Goal: Information Seeking & Learning: Learn about a topic

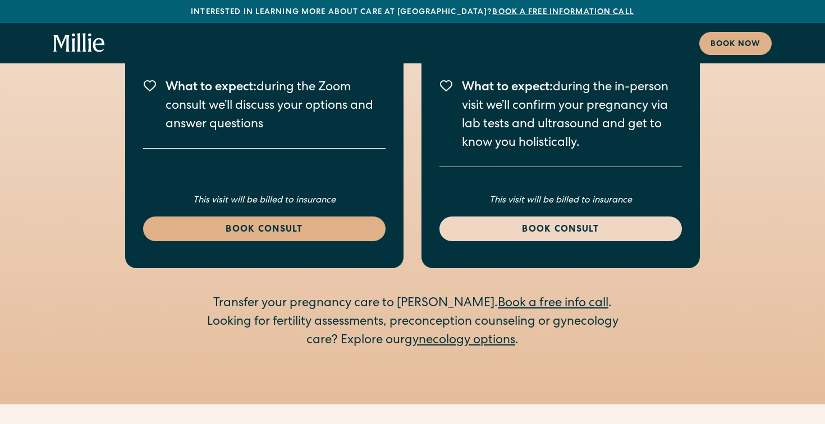
scroll to position [1736, 0]
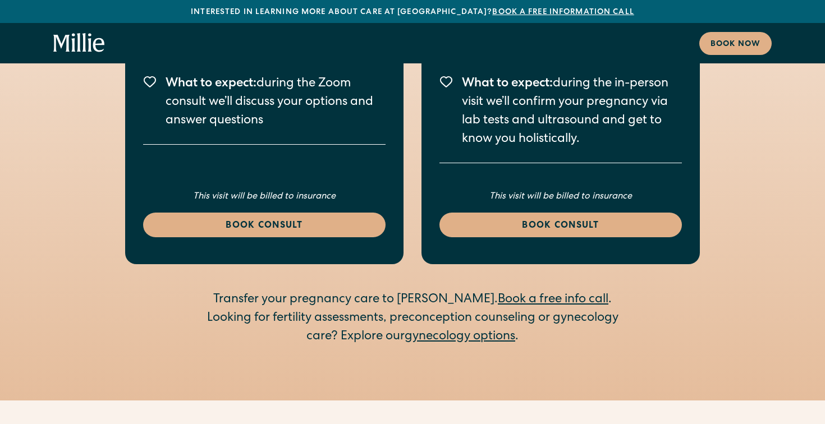
click at [458, 331] on link "gynecology options" at bounding box center [459, 337] width 111 height 12
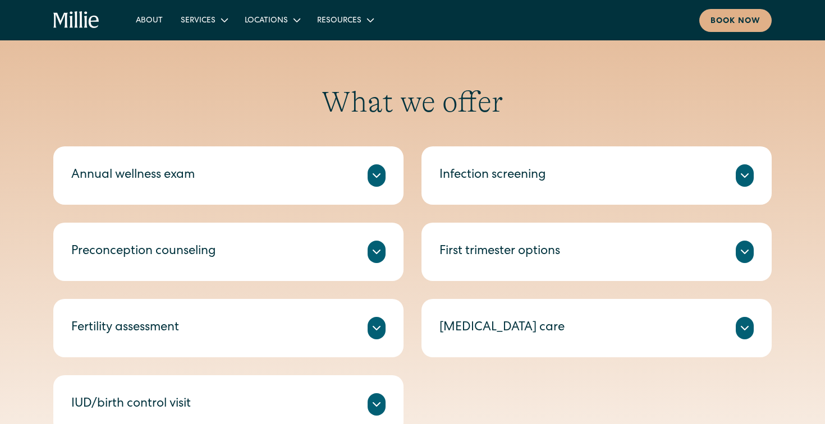
scroll to position [500, 0]
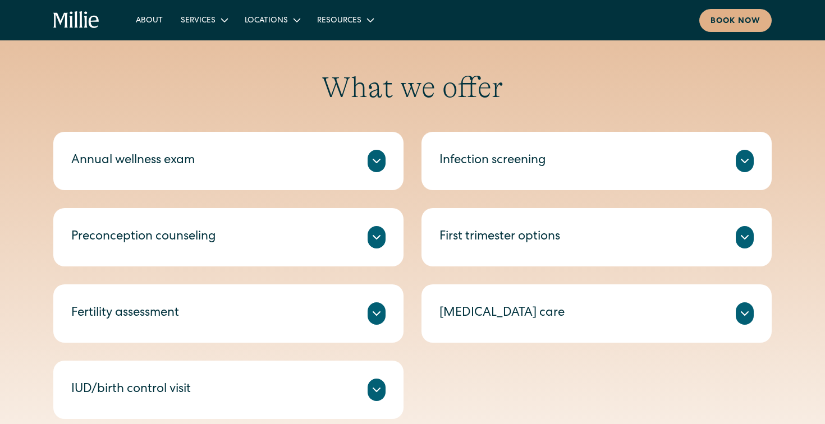
click at [739, 242] on icon at bounding box center [744, 237] width 13 height 13
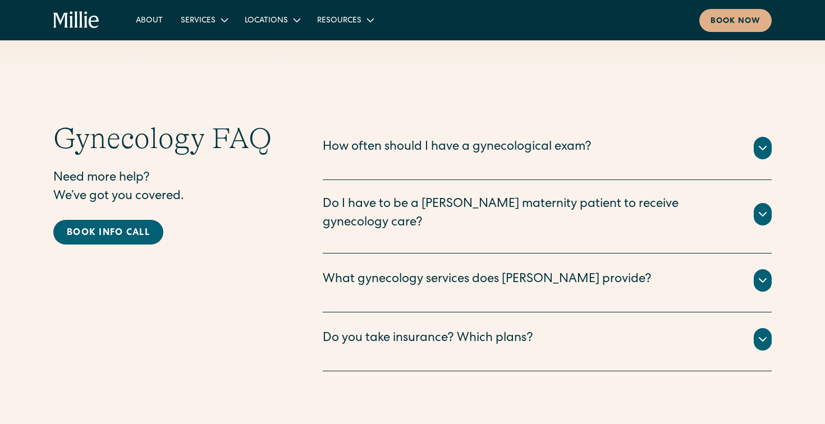
scroll to position [2159, 0]
click at [532, 272] on div "What gynecology services does Millie provide?" at bounding box center [487, 281] width 329 height 19
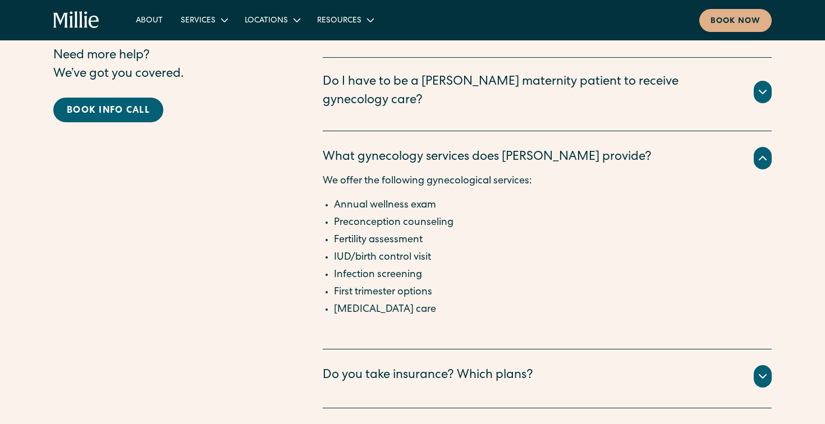
scroll to position [2283, 0]
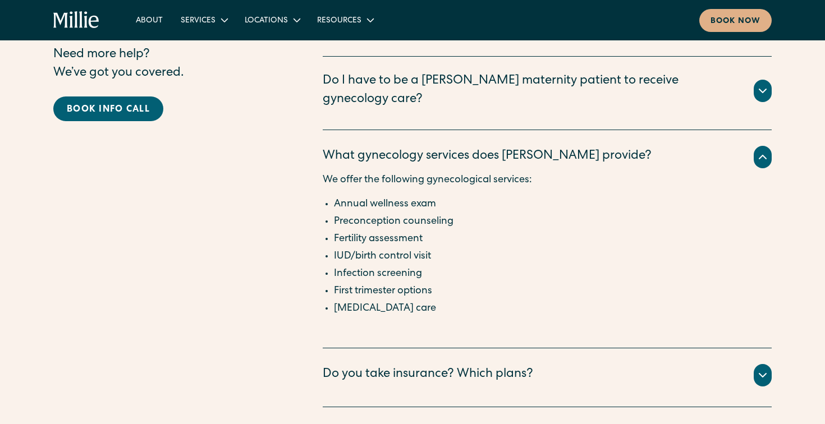
click at [477, 366] on div "Do you take insurance? Which plans?" at bounding box center [428, 375] width 210 height 19
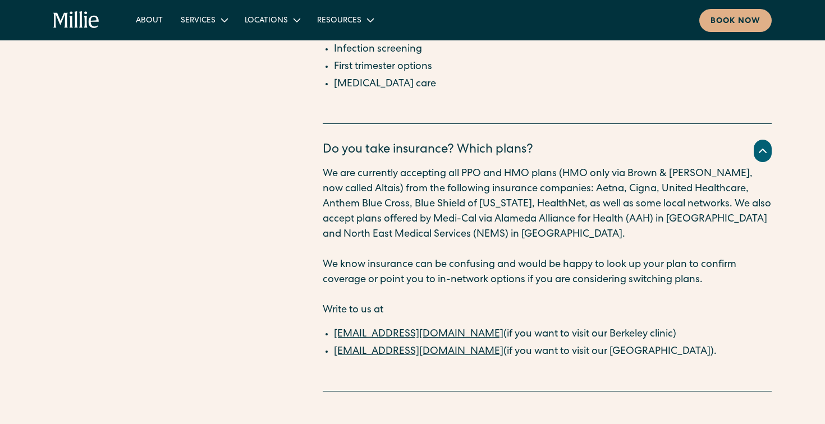
scroll to position [2546, 0]
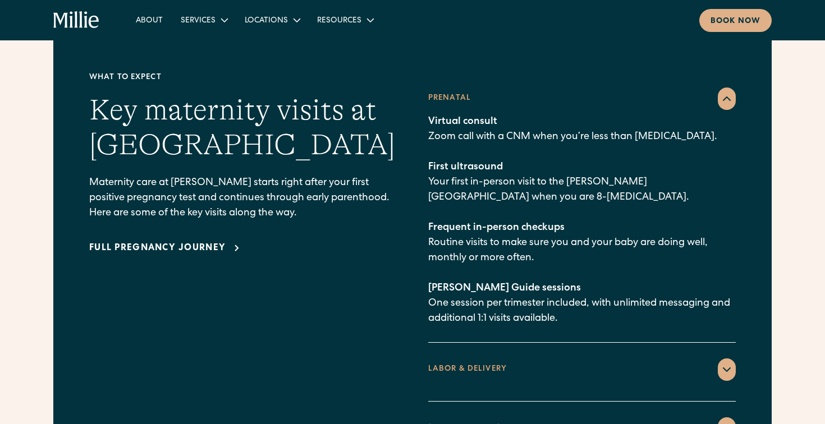
scroll to position [1609, 0]
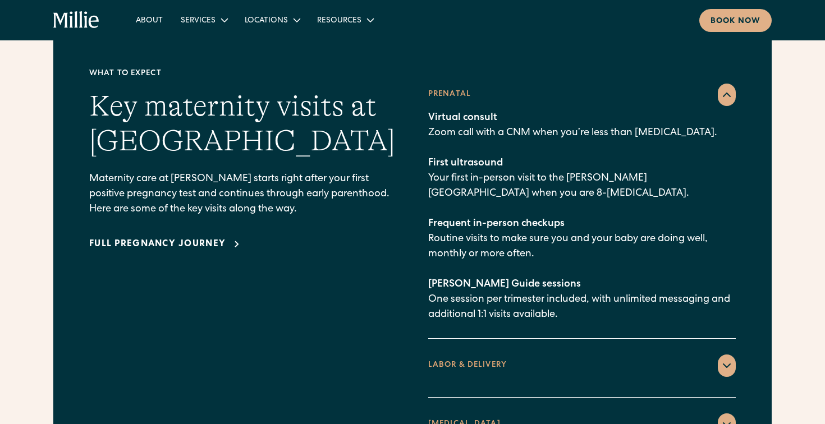
click at [706, 355] on div "LABOR & DELIVERY" at bounding box center [581, 366] width 307 height 22
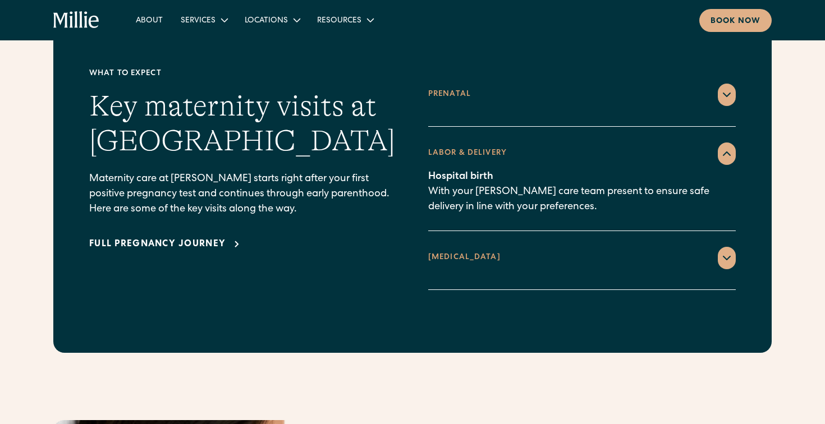
click at [724, 251] on icon at bounding box center [726, 257] width 13 height 13
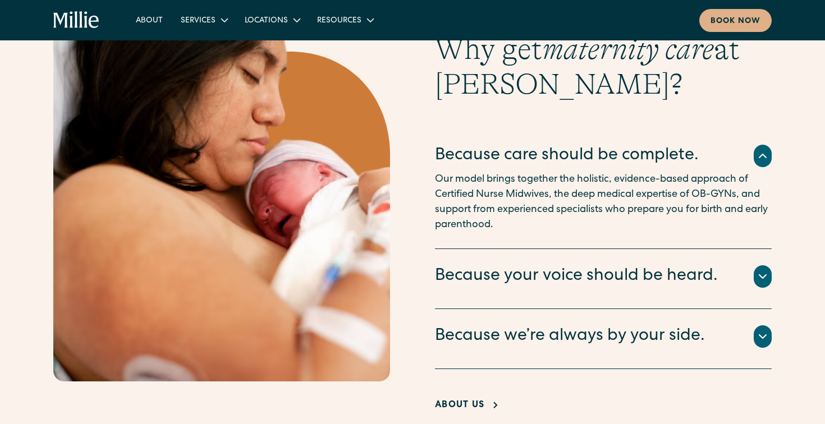
scroll to position [2124, 0]
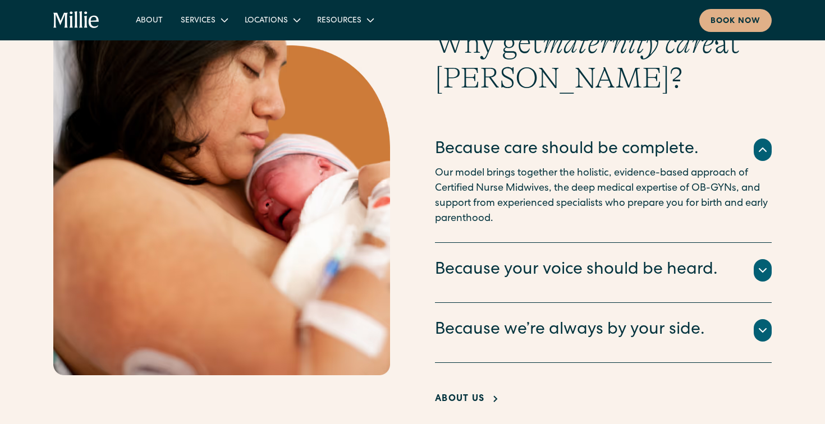
click at [744, 259] on div "Because your voice should be heard." at bounding box center [603, 271] width 337 height 24
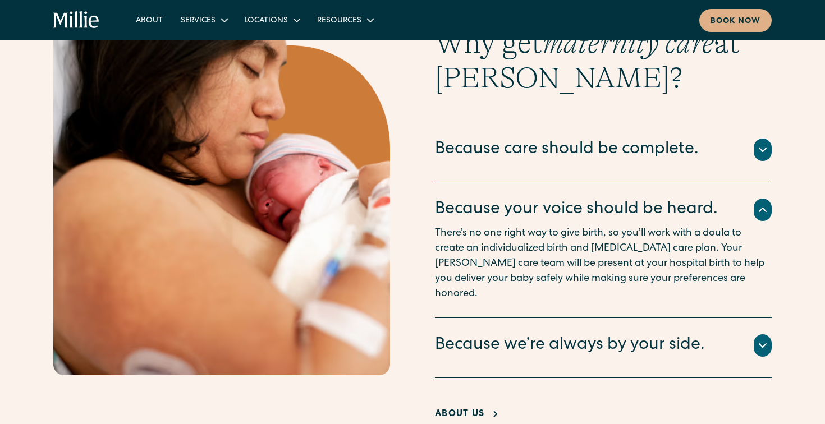
click at [703, 334] on div "Because we’re always by your side." at bounding box center [570, 346] width 270 height 24
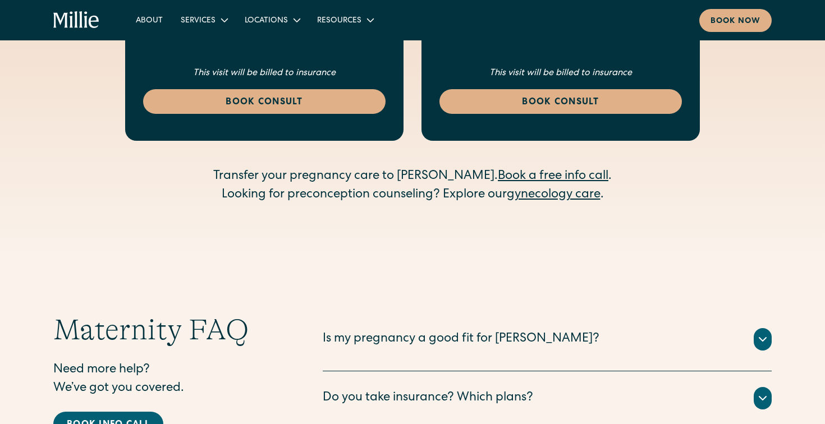
scroll to position [3423, 0]
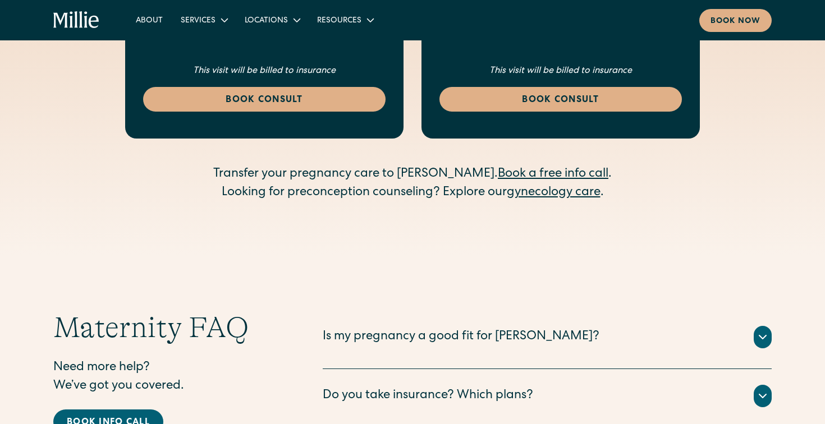
click at [511, 328] on div "Is my pregnancy a good fit for [PERSON_NAME]?" at bounding box center [461, 337] width 277 height 19
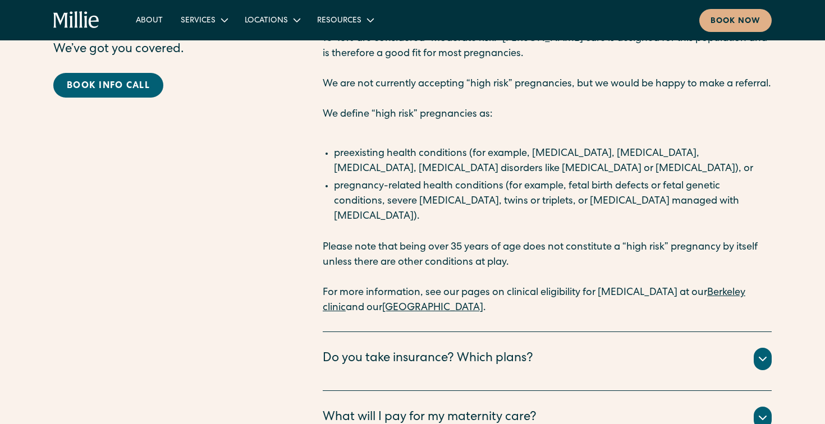
scroll to position [3770, 0]
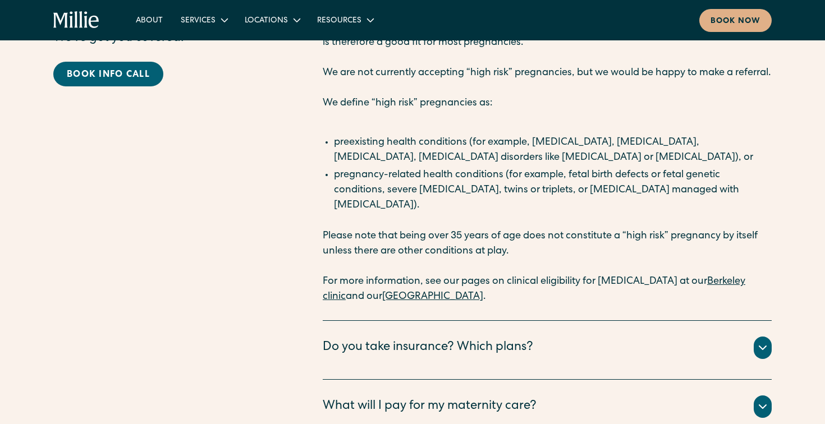
click at [477, 398] on div "What will I pay for my maternity care?" at bounding box center [430, 407] width 214 height 19
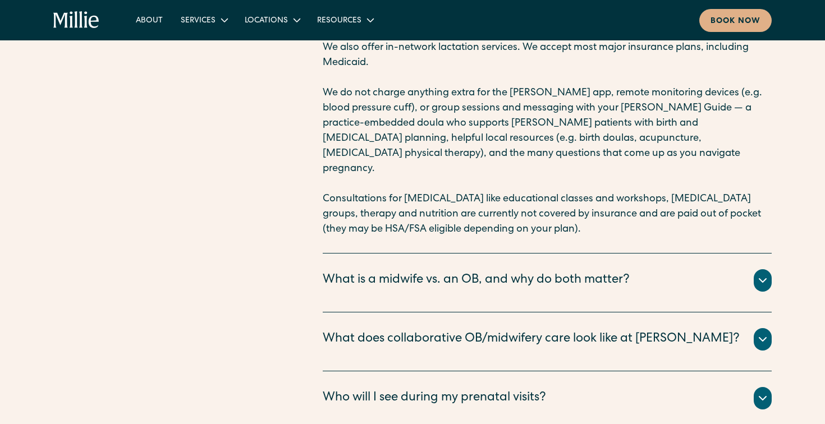
scroll to position [4204, 0]
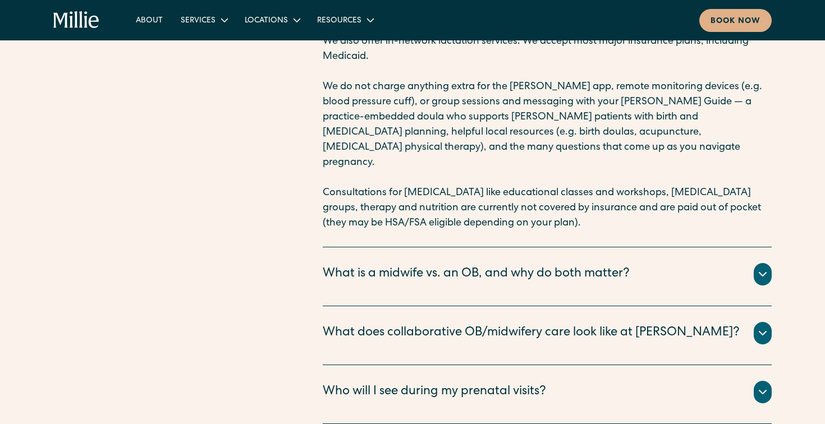
click at [499, 383] on div "Who will I see during my prenatal visits?" at bounding box center [434, 392] width 223 height 19
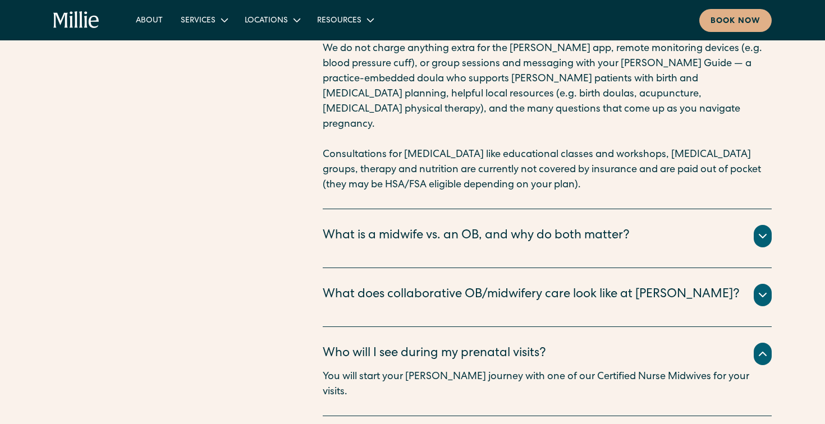
scroll to position [4252, 0]
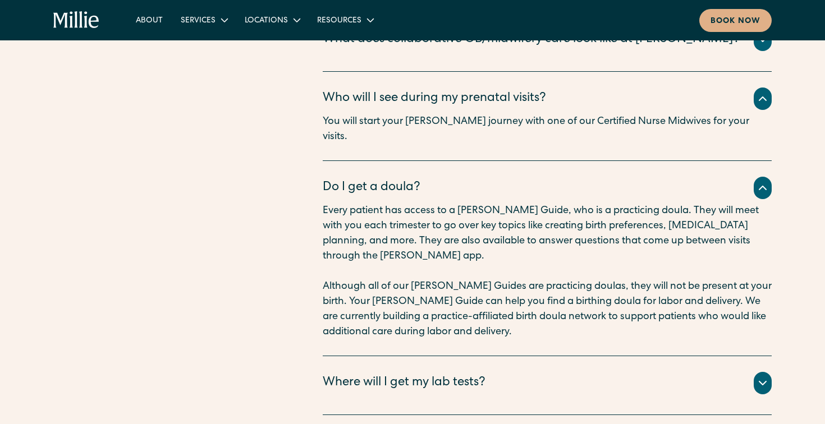
scroll to position [4503, 0]
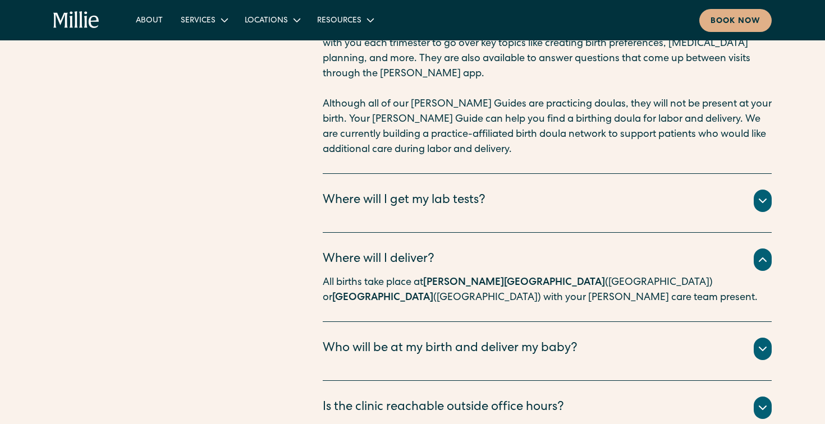
scroll to position [4684, 0]
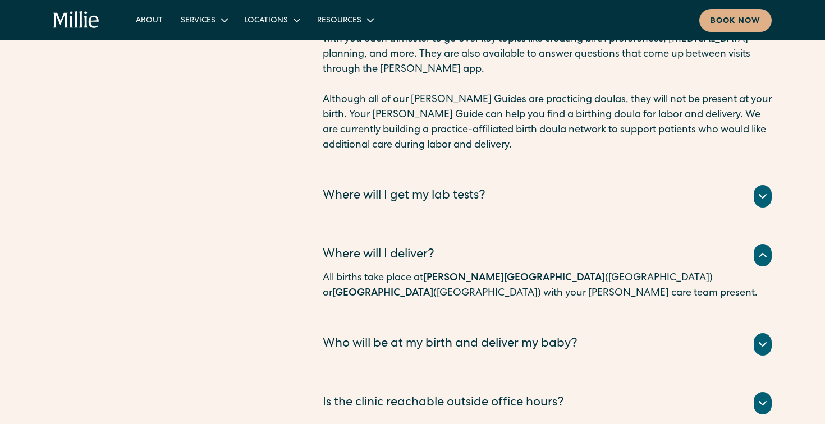
click at [514, 335] on div "Who will be at my birth and deliver my baby?" at bounding box center [450, 344] width 255 height 19
